Goal: Information Seeking & Learning: Learn about a topic

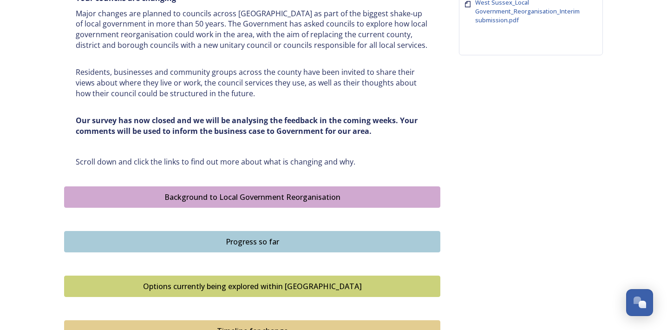
scroll to position [419, 0]
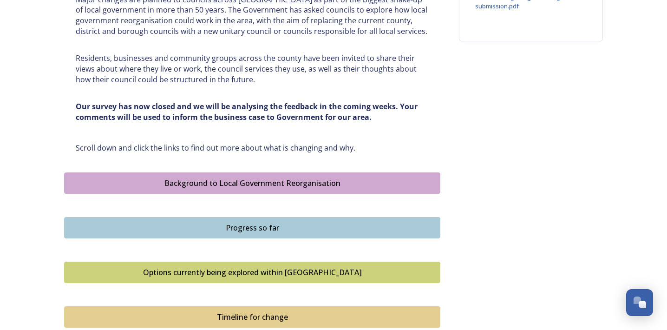
click at [258, 186] on div "Background to Local Government Reorganisation" at bounding box center [252, 183] width 366 height 11
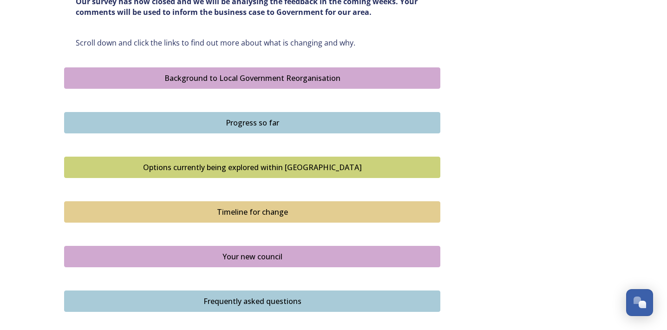
scroll to position [542, 0]
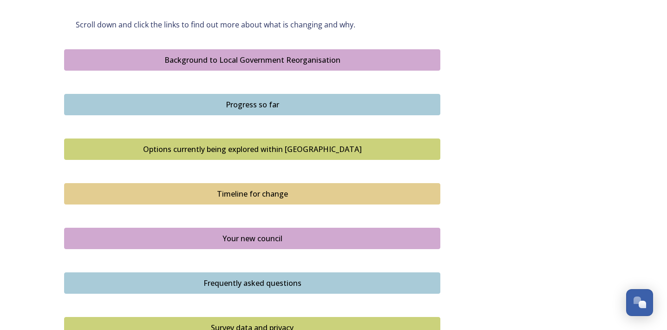
click at [206, 149] on div "Options currently being explored within [GEOGRAPHIC_DATA]" at bounding box center [252, 149] width 366 height 11
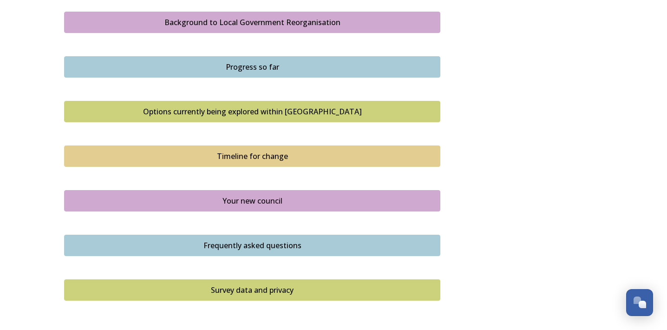
scroll to position [588, 0]
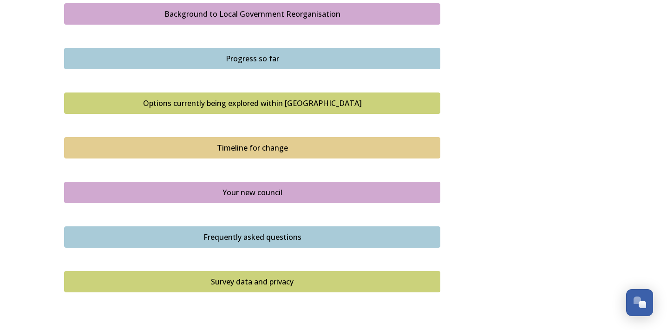
click at [246, 148] on div "Timeline for change" at bounding box center [252, 147] width 366 height 11
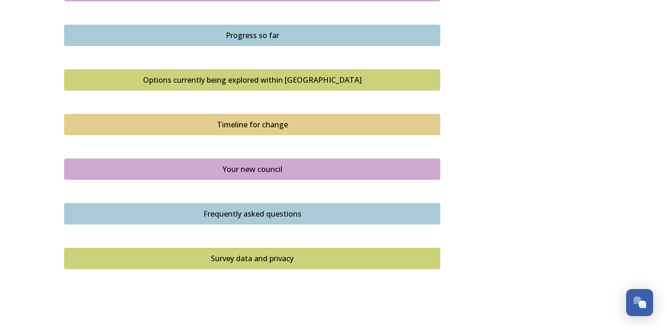
scroll to position [615, 0]
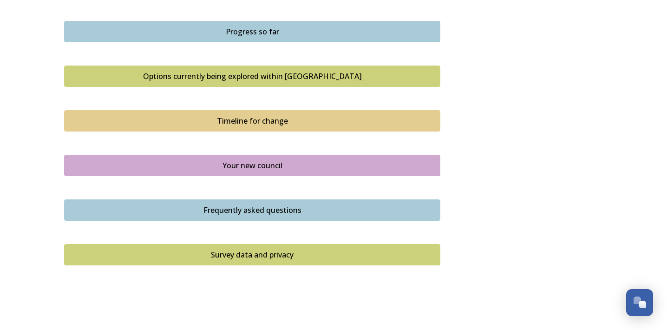
click at [241, 252] on div "Survey data and privacy" at bounding box center [252, 254] width 366 height 11
